Goal: Task Accomplishment & Management: Manage account settings

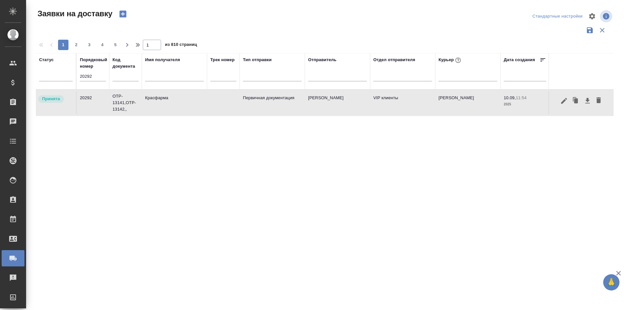
click at [93, 75] on input "20292" at bounding box center [93, 76] width 26 height 9
paste input "04"
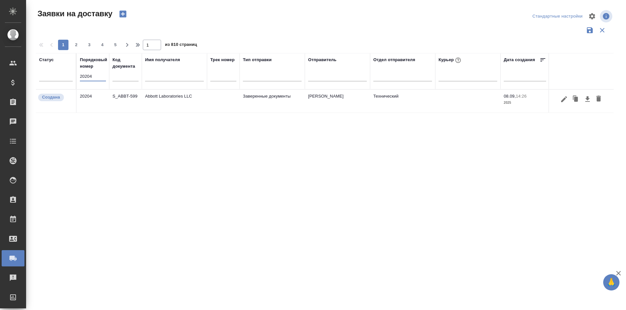
click at [96, 76] on input "20204" at bounding box center [93, 76] width 26 height 9
paste input "text"
click at [96, 75] on input "20204" at bounding box center [93, 76] width 26 height 9
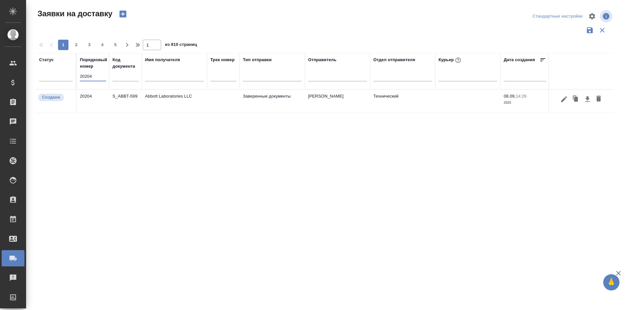
click at [99, 76] on input "20204" at bounding box center [93, 76] width 26 height 9
drag, startPoint x: 104, startPoint y: 76, endPoint x: 56, endPoint y: 76, distance: 48.5
click at [56, 76] on tr "Статус Порядковый номер 20204 Код документа Имя получателя Трек номер Тип отпра…" at bounding box center [374, 71] width 676 height 36
click at [93, 73] on input "20204" at bounding box center [93, 76] width 26 height 9
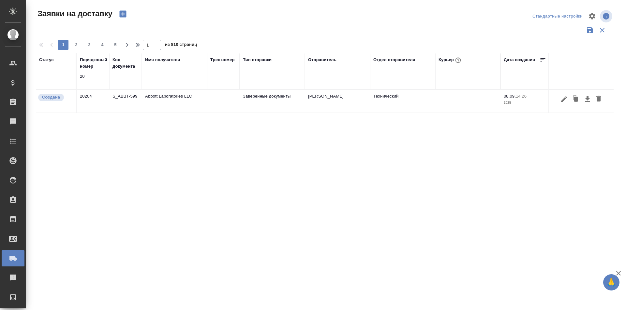
type input "2"
paste input "20292"
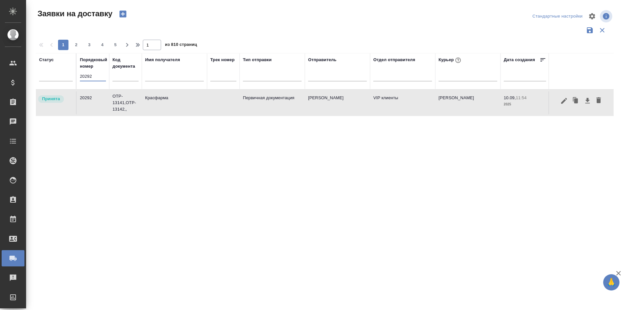
click at [101, 75] on input "20292" at bounding box center [93, 76] width 26 height 9
click at [101, 76] on input "20292" at bounding box center [93, 76] width 26 height 9
paste input "20204"
click at [90, 77] on input "2029220204" at bounding box center [93, 76] width 26 height 9
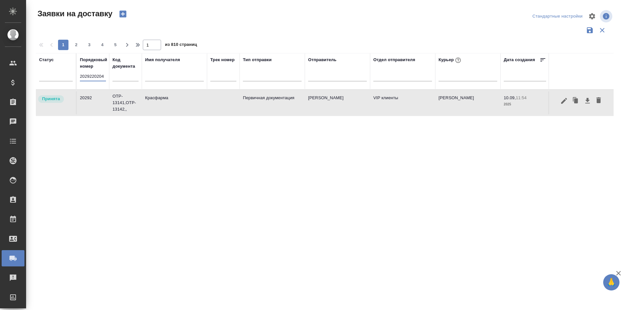
click at [90, 77] on input "2029220204" at bounding box center [93, 76] width 26 height 9
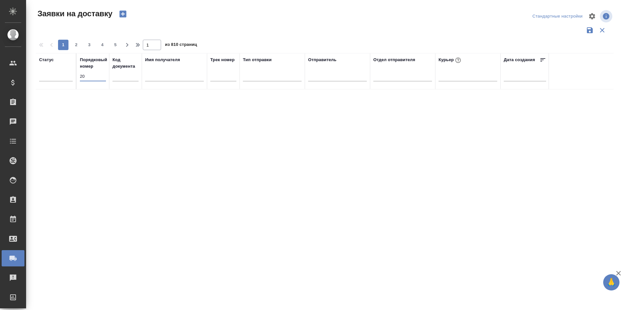
type input "2"
paste input "20204"
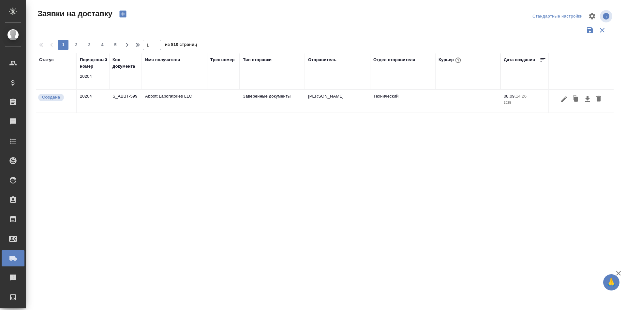
type input "20204"
click at [569, 96] on div at bounding box center [581, 99] width 58 height 12
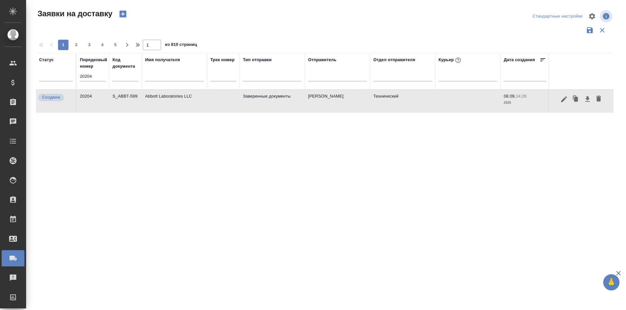
click at [567, 102] on icon "button" at bounding box center [564, 99] width 8 height 8
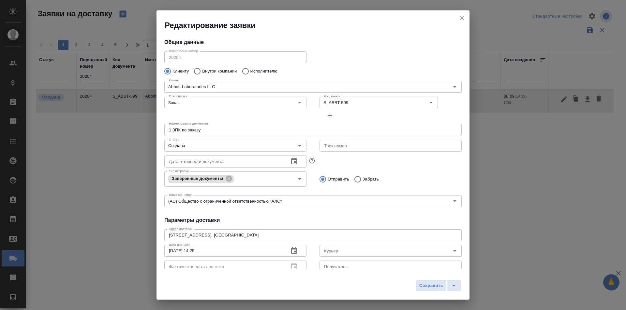
scroll to position [33, 0]
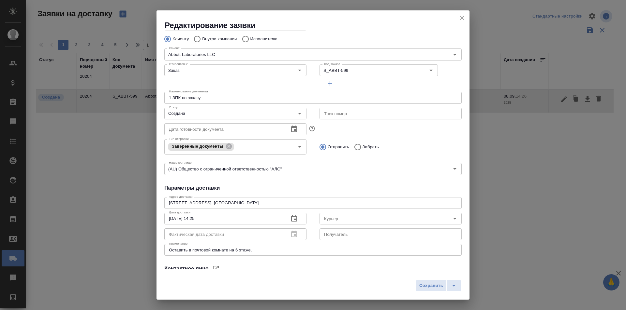
type input "Усманова Ольга"
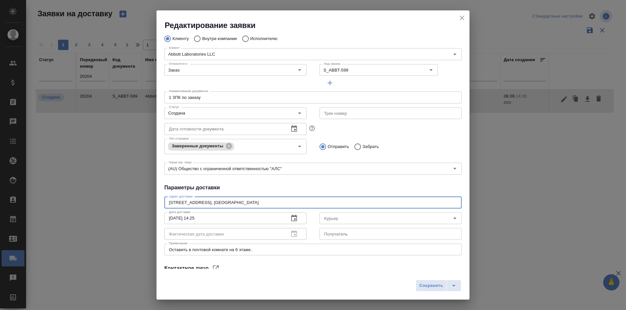
drag, startPoint x: 231, startPoint y: 202, endPoint x: 95, endPoint y: 202, distance: 135.9
click at [95, 202] on div "Редактирование заявки Общие данные Порядковый номер 20204 Порядковый номер Клие…" at bounding box center [313, 155] width 626 height 310
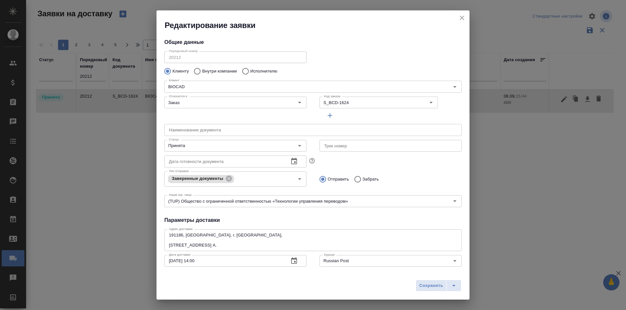
scroll to position [99, 0]
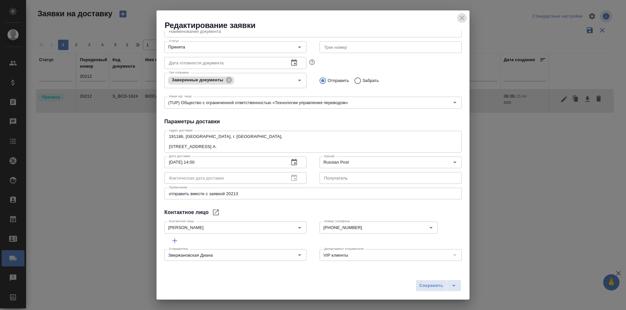
click at [461, 21] on icon "close" at bounding box center [462, 18] width 8 height 8
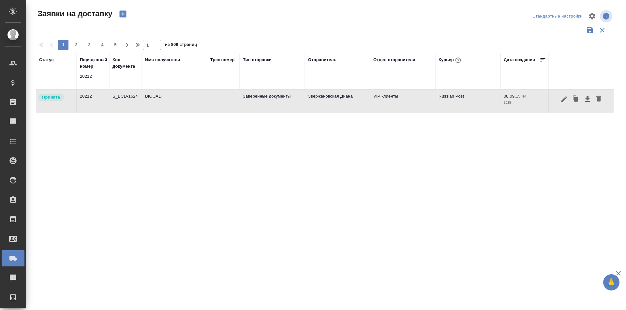
click at [96, 75] on input "20212" at bounding box center [93, 76] width 26 height 9
paste input "300"
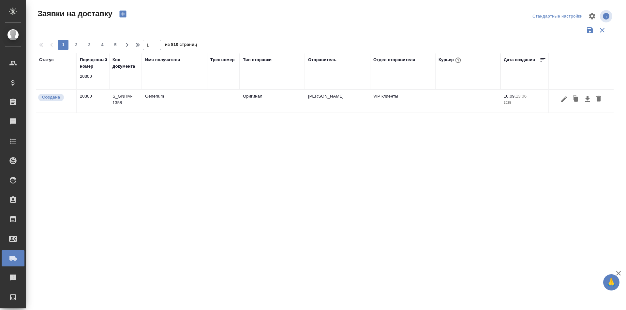
type input "20300"
click at [563, 102] on icon "button" at bounding box center [564, 99] width 8 height 8
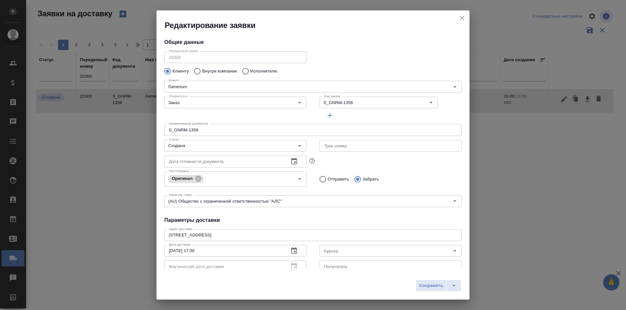
type input "[PERSON_NAME]"
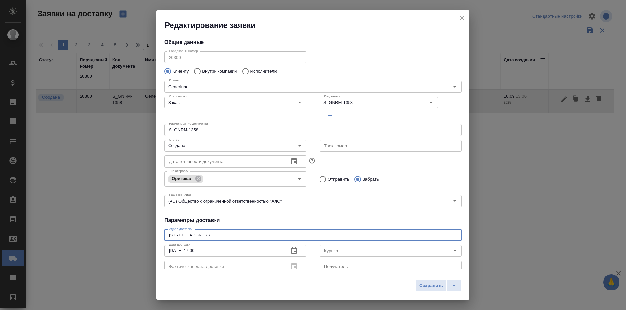
drag, startPoint x: 225, startPoint y: 235, endPoint x: 132, endPoint y: 234, distance: 92.9
click at [132, 234] on div "Редактирование заявки Общие данные Порядковый номер 20300 Порядковый номер Клие…" at bounding box center [313, 155] width 626 height 310
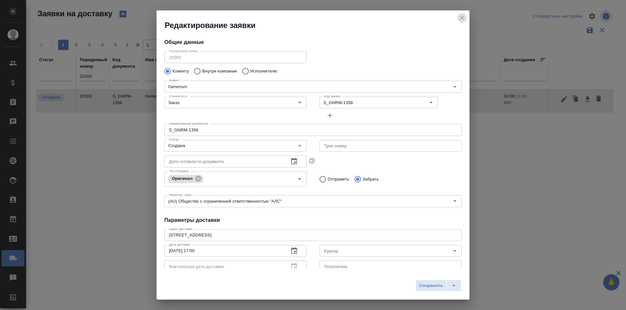
drag, startPoint x: 459, startPoint y: 13, endPoint x: 327, endPoint y: 49, distance: 137.2
click at [459, 13] on div "Редактирование заявки" at bounding box center [312, 20] width 313 height 20
click at [465, 18] on icon "close" at bounding box center [462, 18] width 8 height 8
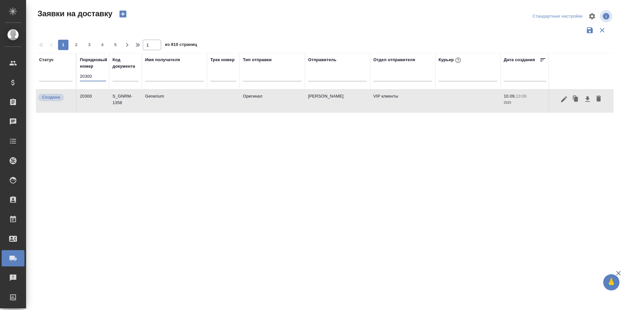
click at [87, 79] on input "20300" at bounding box center [93, 76] width 26 height 9
paste input "4"
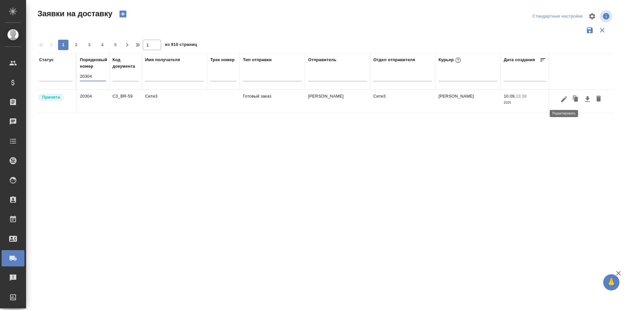
click at [562, 101] on icon "button" at bounding box center [564, 99] width 6 height 6
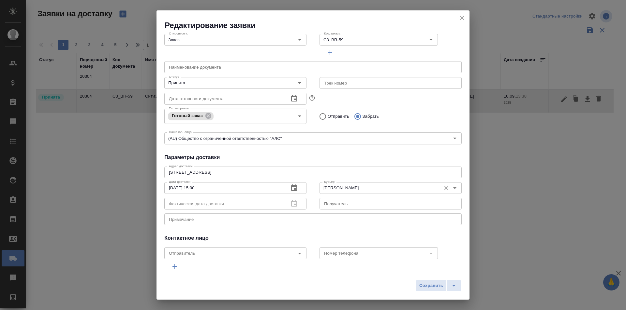
scroll to position [65, 0]
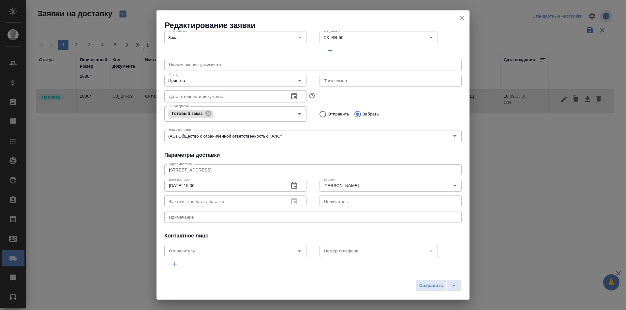
drag, startPoint x: 168, startPoint y: 171, endPoint x: 230, endPoint y: 168, distance: 62.0
click at [230, 168] on div "[STREET_ADDRESS] x Адрес доставки" at bounding box center [312, 171] width 297 height 12
drag, startPoint x: 239, startPoint y: 171, endPoint x: 133, endPoint y: 168, distance: 105.9
click at [133, 168] on div "Редактирование заявки Общие данные Порядковый номер 20304 Порядковый номер Клие…" at bounding box center [313, 155] width 626 height 310
click at [461, 14] on button "close" at bounding box center [462, 18] width 10 height 10
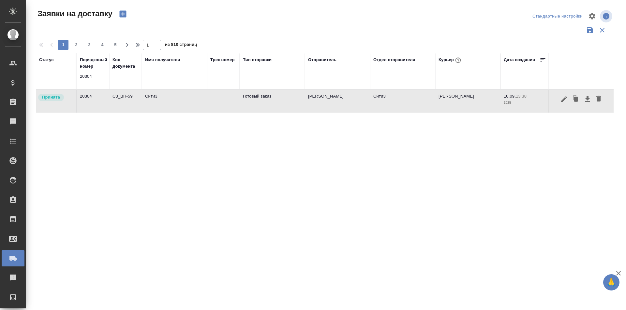
click at [92, 77] on input "20304" at bounding box center [93, 76] width 26 height 9
paste input "0"
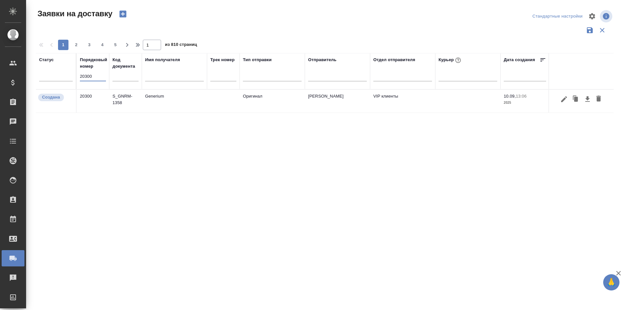
type input "20300"
click at [563, 102] on icon "button" at bounding box center [564, 99] width 8 height 8
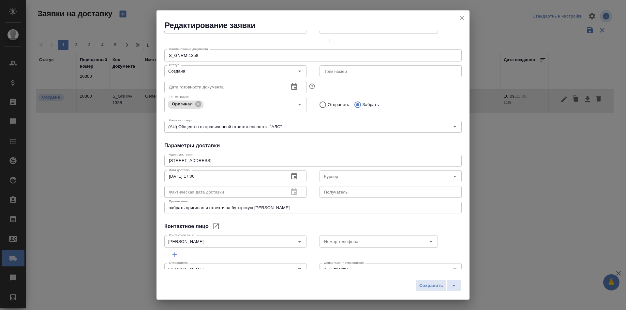
scroll to position [89, 0]
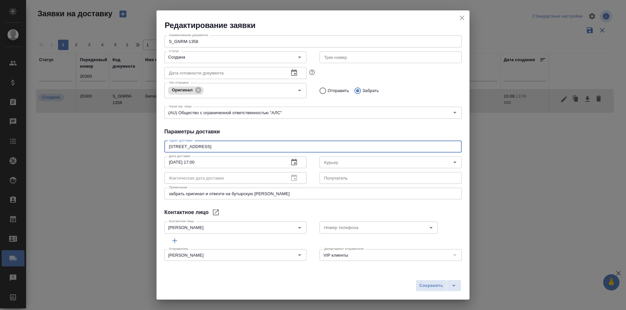
drag, startPoint x: 250, startPoint y: 147, endPoint x: 98, endPoint y: 145, distance: 151.8
click at [98, 145] on div "Редактирование заявки Общие данные Порядковый номер 20300 Порядковый номер Клие…" at bounding box center [313, 155] width 626 height 310
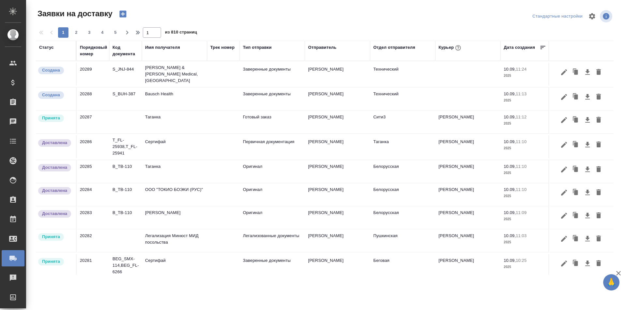
click at [182, 13] on div "Заявки на доставку" at bounding box center [133, 13] width 194 height 11
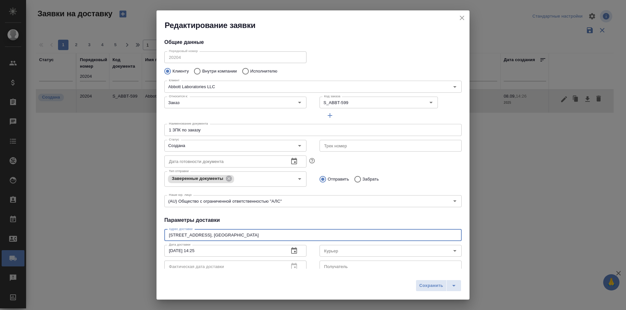
scroll to position [33, 0]
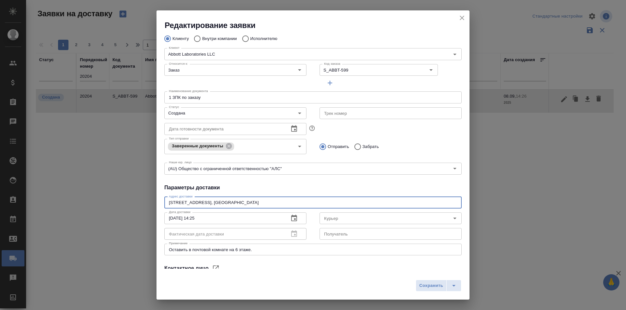
click at [462, 20] on icon "close" at bounding box center [462, 18] width 8 height 8
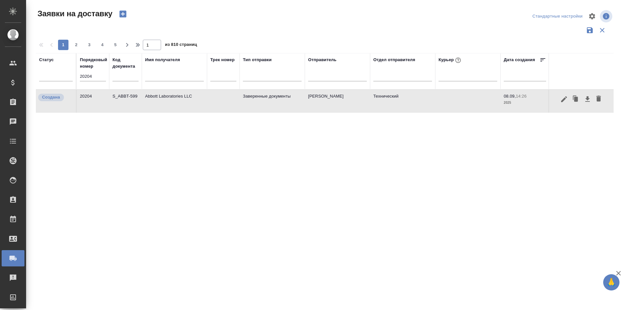
click at [82, 78] on input "20204" at bounding box center [93, 76] width 26 height 9
paste input "63"
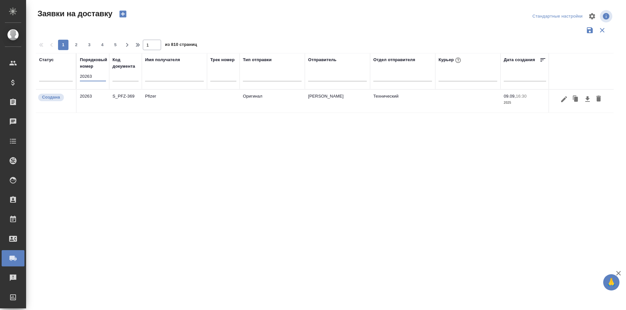
click at [87, 81] on input "20263" at bounding box center [93, 76] width 26 height 9
click at [87, 80] on input "20263" at bounding box center [93, 76] width 26 height 9
paste input "49"
type input "20249"
click at [564, 102] on icon "button" at bounding box center [564, 99] width 8 height 8
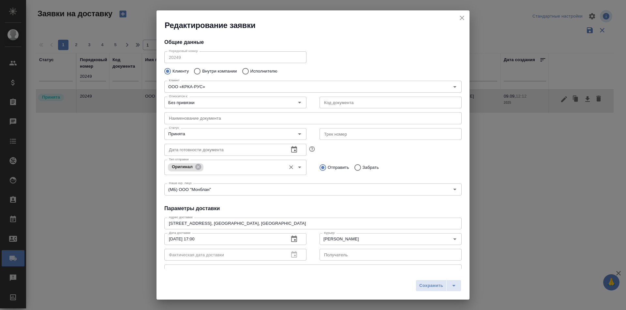
type input "Ложкомоева Нина"
type input "+7 (495) 981 -10-95"
type input "Малинина Мария m.malinina"
click at [209, 137] on input "Принята" at bounding box center [224, 134] width 116 height 8
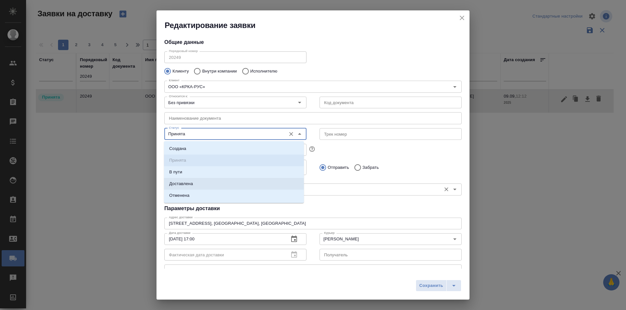
click at [203, 185] on li "Доставлена" at bounding box center [234, 184] width 140 height 12
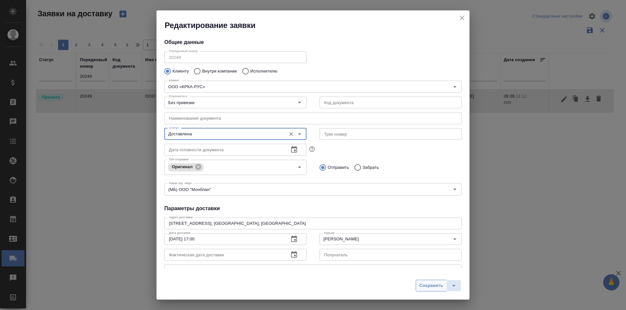
click at [421, 284] on span "Сохранить" at bounding box center [431, 285] width 24 height 7
type input "Принята"
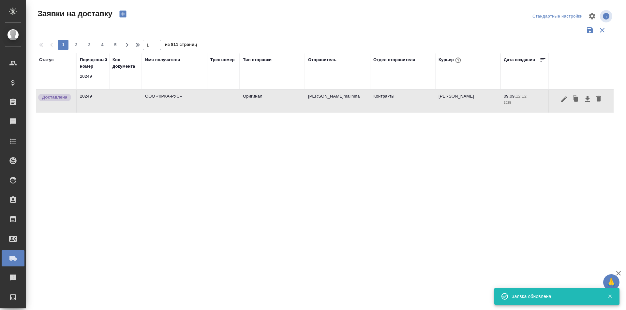
click at [84, 75] on input "20249" at bounding box center [93, 76] width 26 height 9
paste input "3"
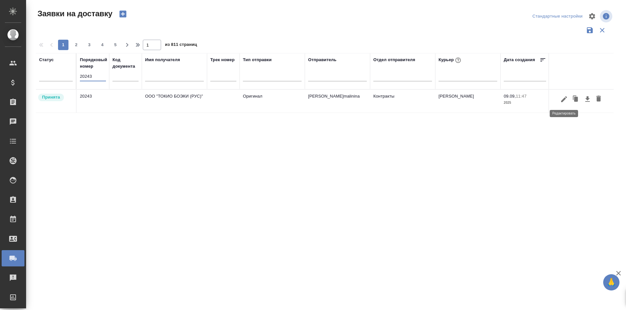
type input "20243"
click at [564, 101] on icon "button" at bounding box center [564, 99] width 8 height 8
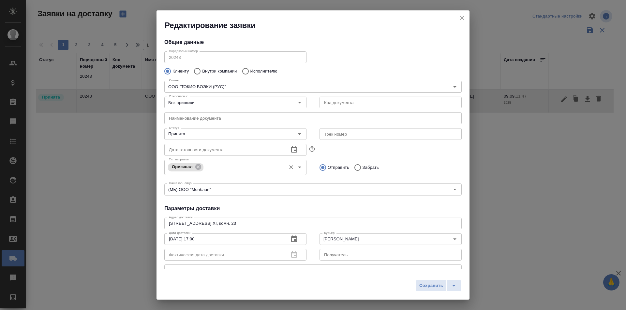
type input "Чичина Екатерина"
type input "+7 495 223 40 00 доб.202"
click at [219, 138] on input "Принята" at bounding box center [224, 134] width 116 height 8
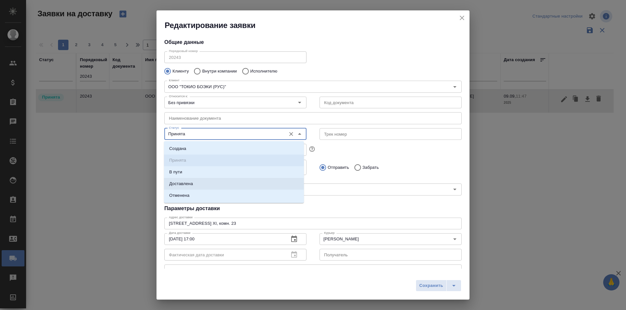
click at [218, 188] on li "Доставлена" at bounding box center [234, 184] width 140 height 12
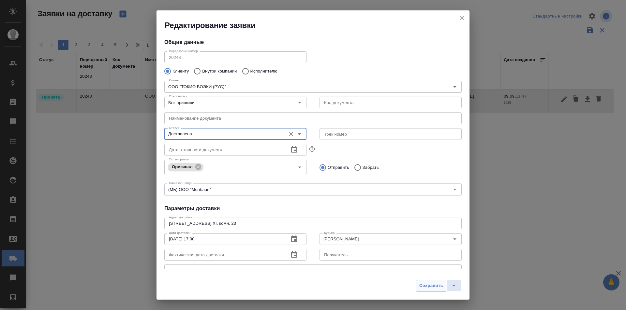
click at [433, 288] on span "Сохранить" at bounding box center [431, 285] width 24 height 7
type input "Принята"
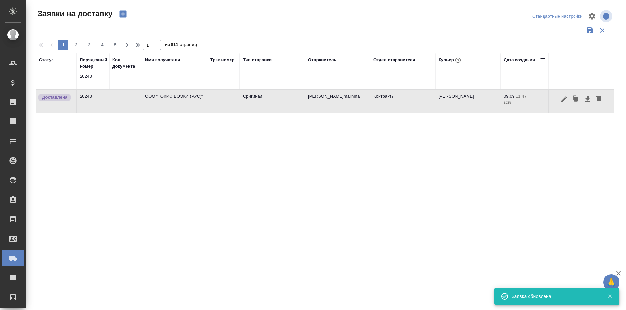
click at [101, 72] on input "20243" at bounding box center [93, 76] width 26 height 9
paste input "88"
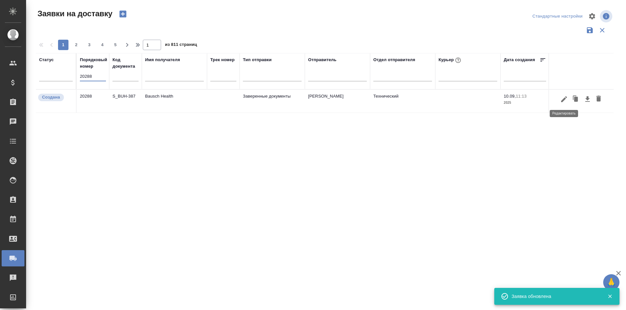
type input "20288"
click at [565, 100] on icon "button" at bounding box center [564, 99] width 8 height 8
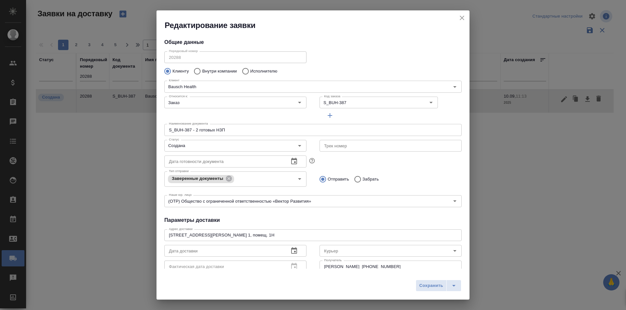
type input "Самойлова Александра"
type input "+7 985 104 5173"
click at [255, 143] on input "Создана" at bounding box center [224, 146] width 116 height 8
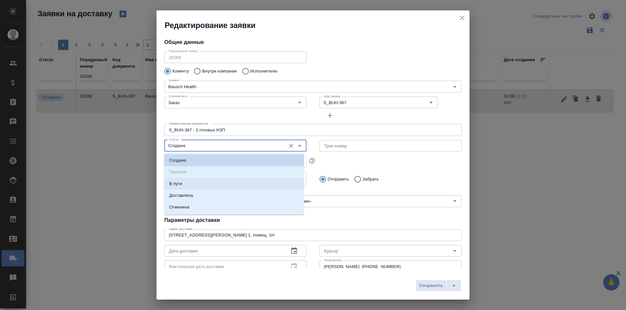
click at [212, 191] on li "Доставлена" at bounding box center [234, 196] width 140 height 12
type input "Доставлена"
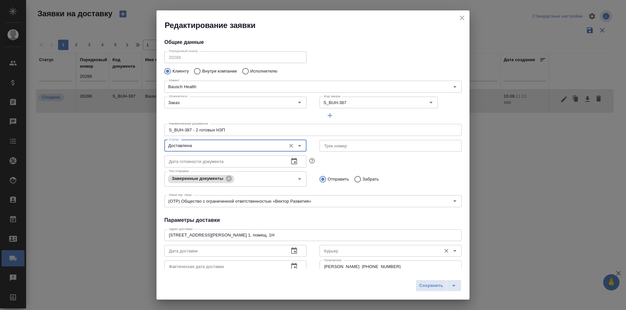
click at [342, 250] on input "Курьер" at bounding box center [379, 251] width 116 height 8
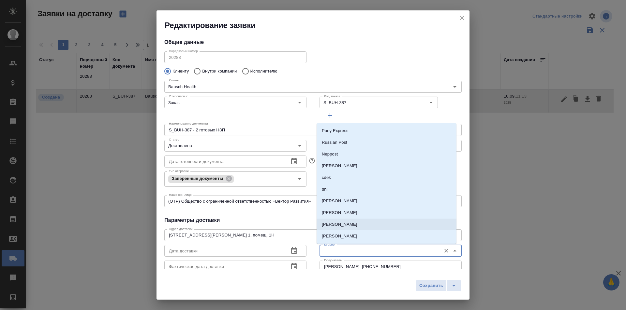
click at [355, 223] on p "Скляров Станислав" at bounding box center [340, 225] width 36 height 7
type input "Скляров Станислав"
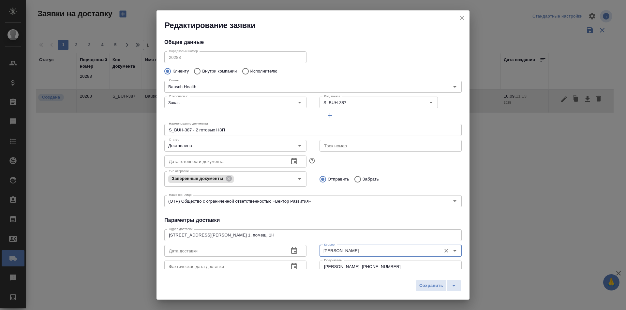
click at [427, 286] on span "Сохранить" at bounding box center [431, 285] width 24 height 7
type input "Создана"
